Goal: Task Accomplishment & Management: Use online tool/utility

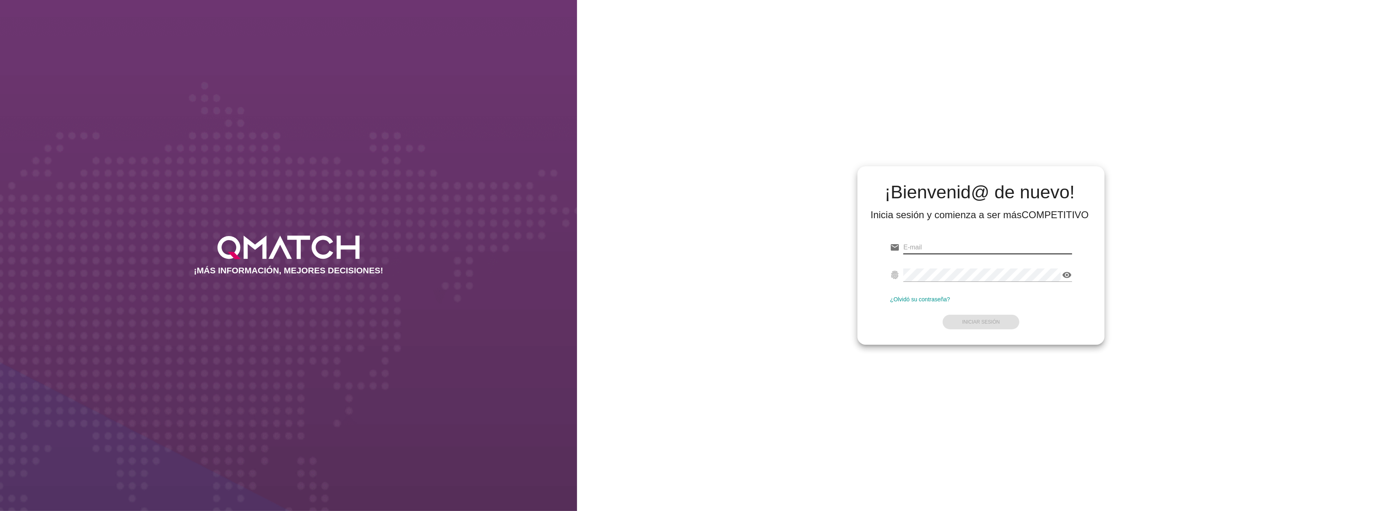
click at [1011, 248] on input "email" at bounding box center [988, 247] width 168 height 13
type input "[EMAIL_ADDRESS][DOMAIN_NAME]"
click at [977, 317] on button "Iniciar Sesión" at bounding box center [981, 322] width 77 height 15
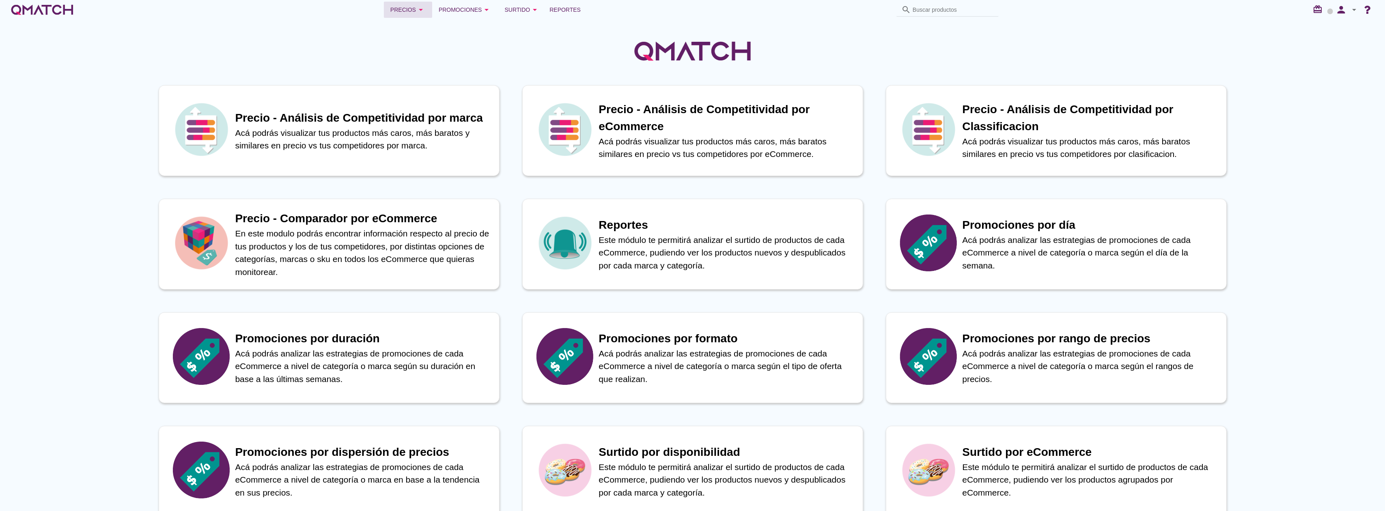
click at [412, 9] on div "Precios arrow_drop_down" at bounding box center [407, 10] width 35 height 10
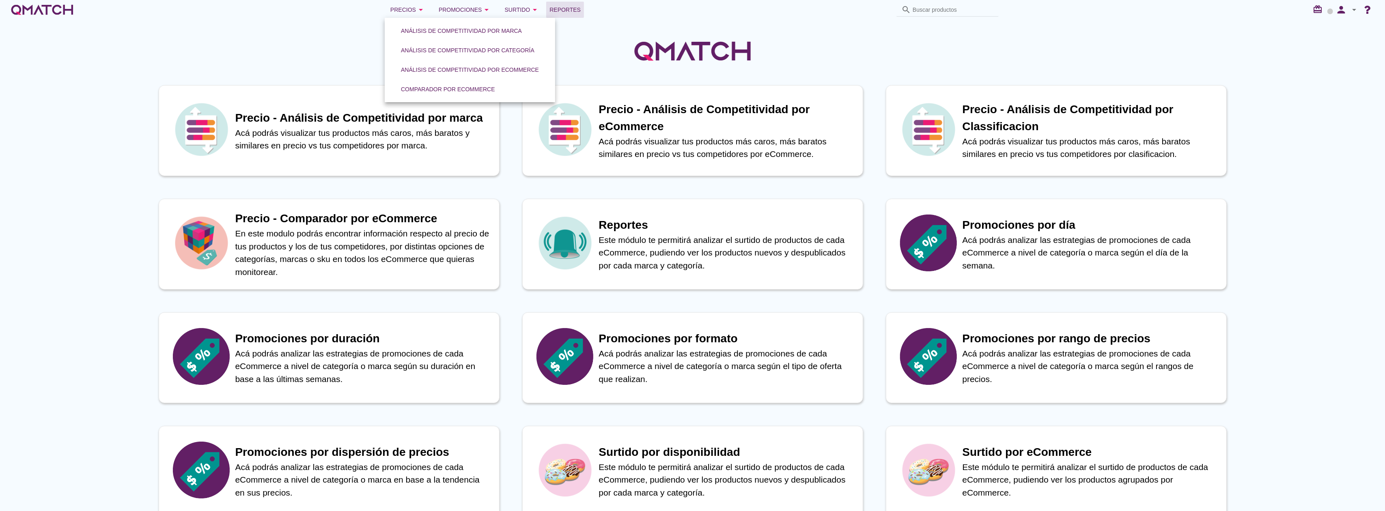
click at [561, 10] on span "Reportes" at bounding box center [565, 10] width 31 height 10
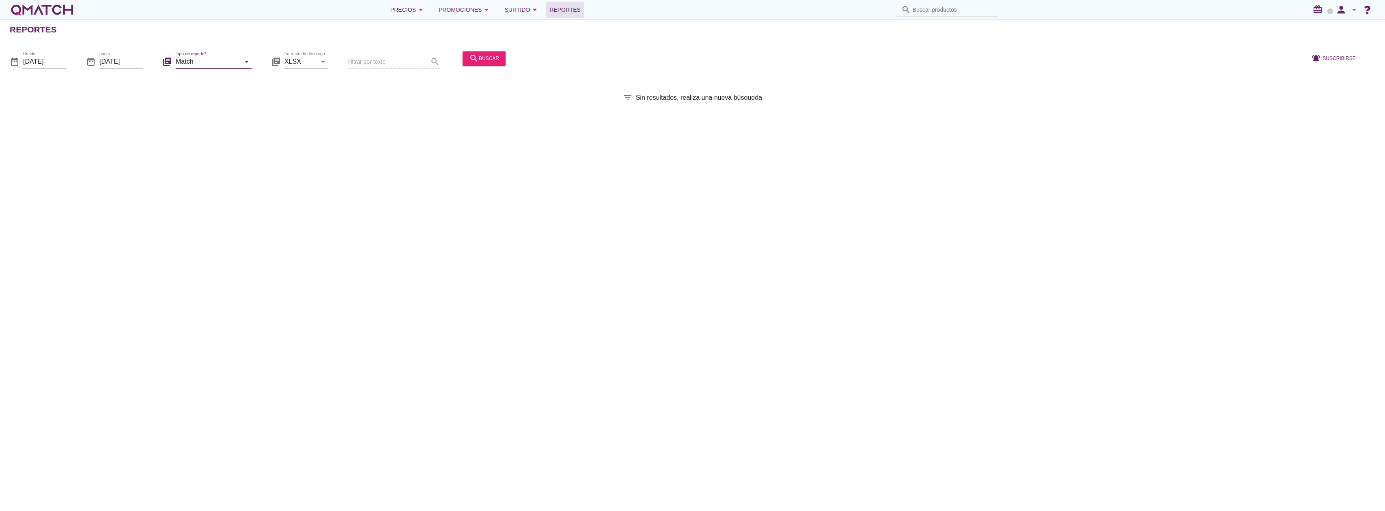
click at [218, 57] on input "Match" at bounding box center [208, 61] width 65 height 13
click at [210, 142] on div "Match con historicos" at bounding box center [226, 140] width 88 height 10
type input "Match con historicos"
click at [469, 59] on icon "search" at bounding box center [474, 59] width 10 height 10
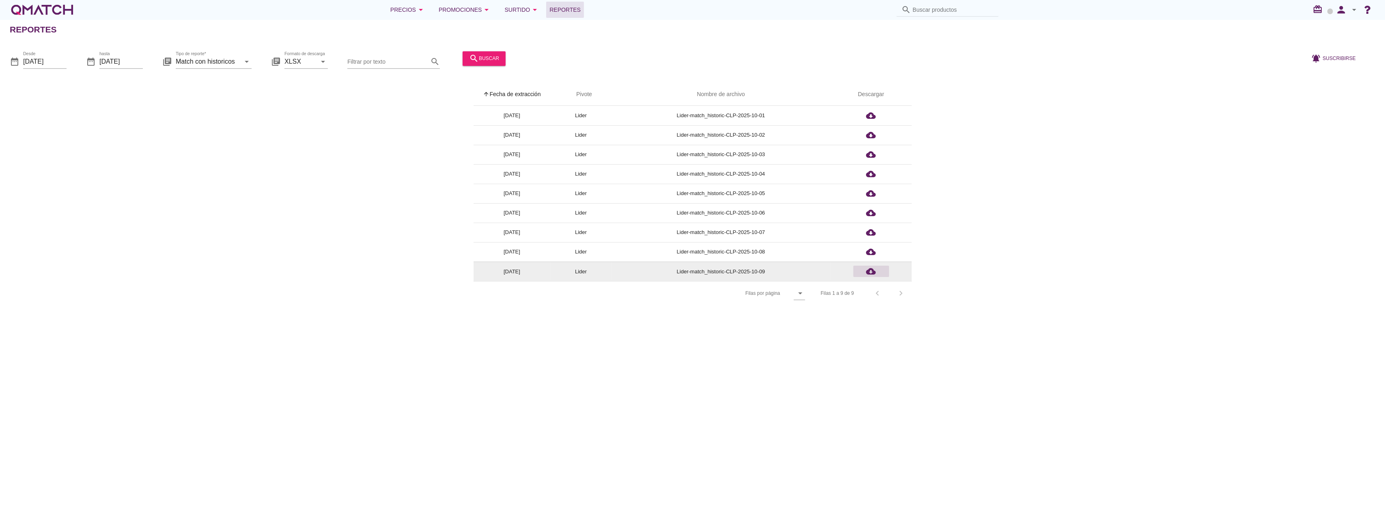
click at [878, 270] on div "cloud_download" at bounding box center [871, 272] width 29 height 10
